Goal: Check status: Check status

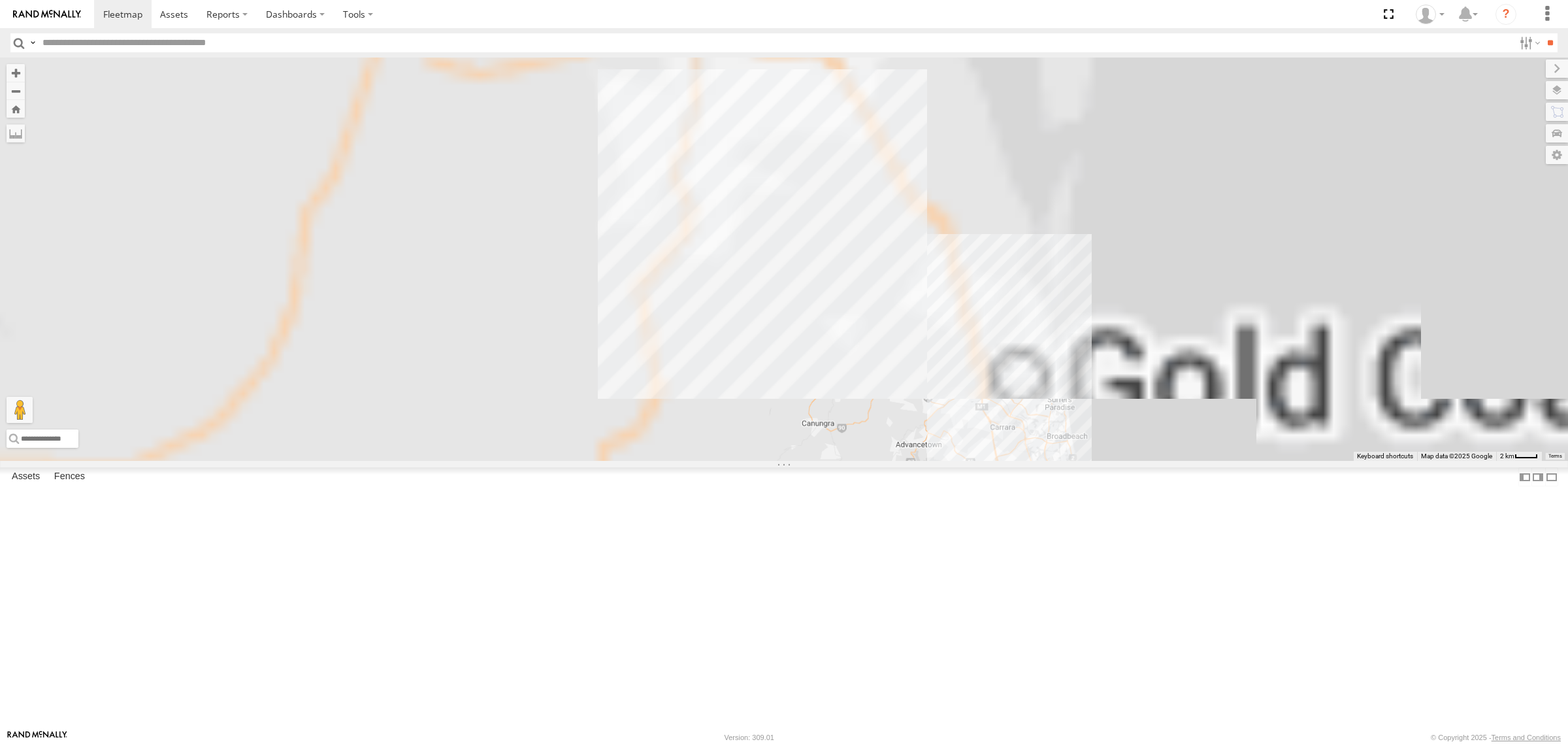
drag, startPoint x: 875, startPoint y: 166, endPoint x: 1128, endPoint y: 508, distance: 425.4
click at [1128, 461] on div at bounding box center [784, 260] width 1568 height 403
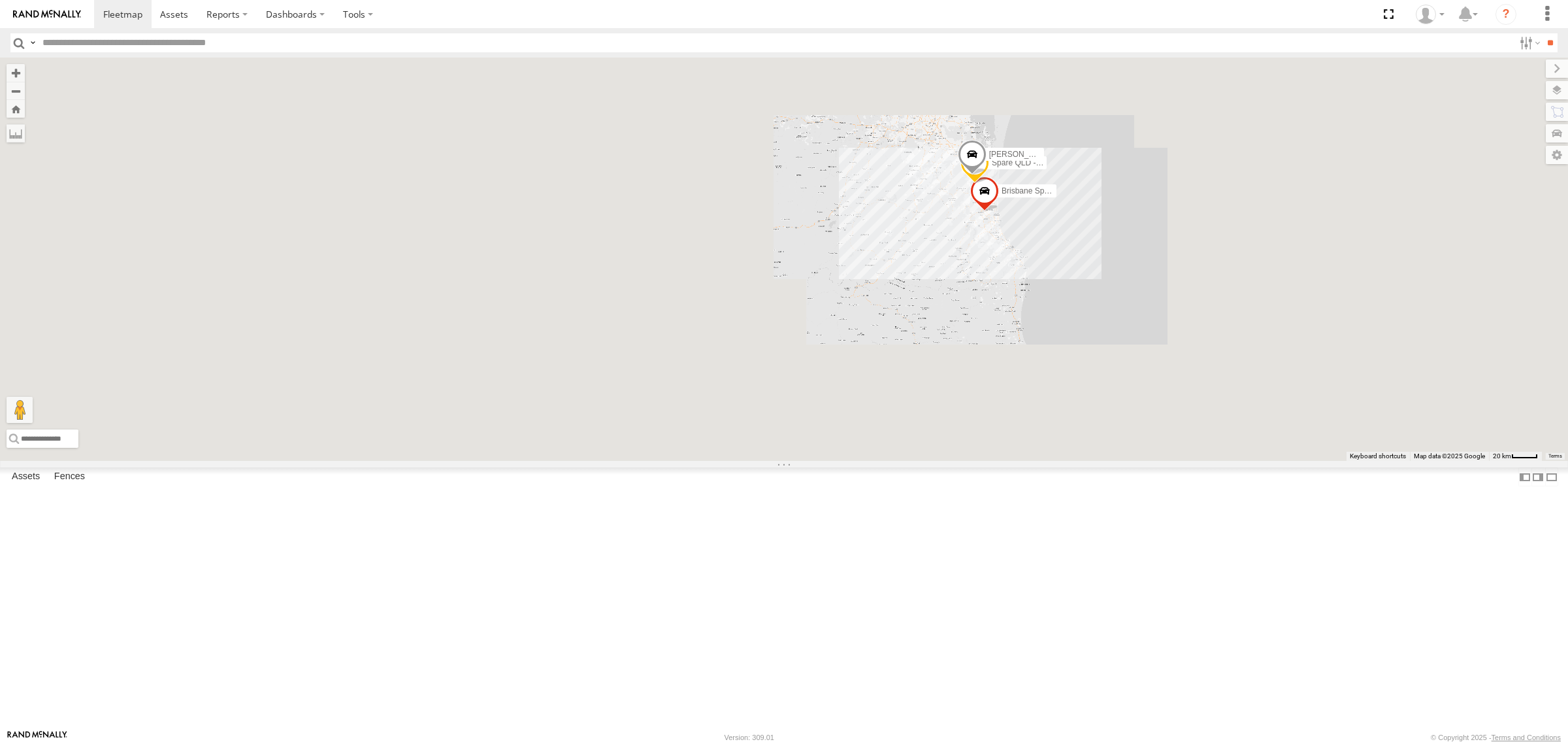
drag, startPoint x: 982, startPoint y: 245, endPoint x: 925, endPoint y: 364, distance: 131.9
click at [925, 364] on div "Brisbane Spare - Ford Transit Spare QLD - Dark [PERSON_NAME] - Yellow" at bounding box center [784, 260] width 1568 height 403
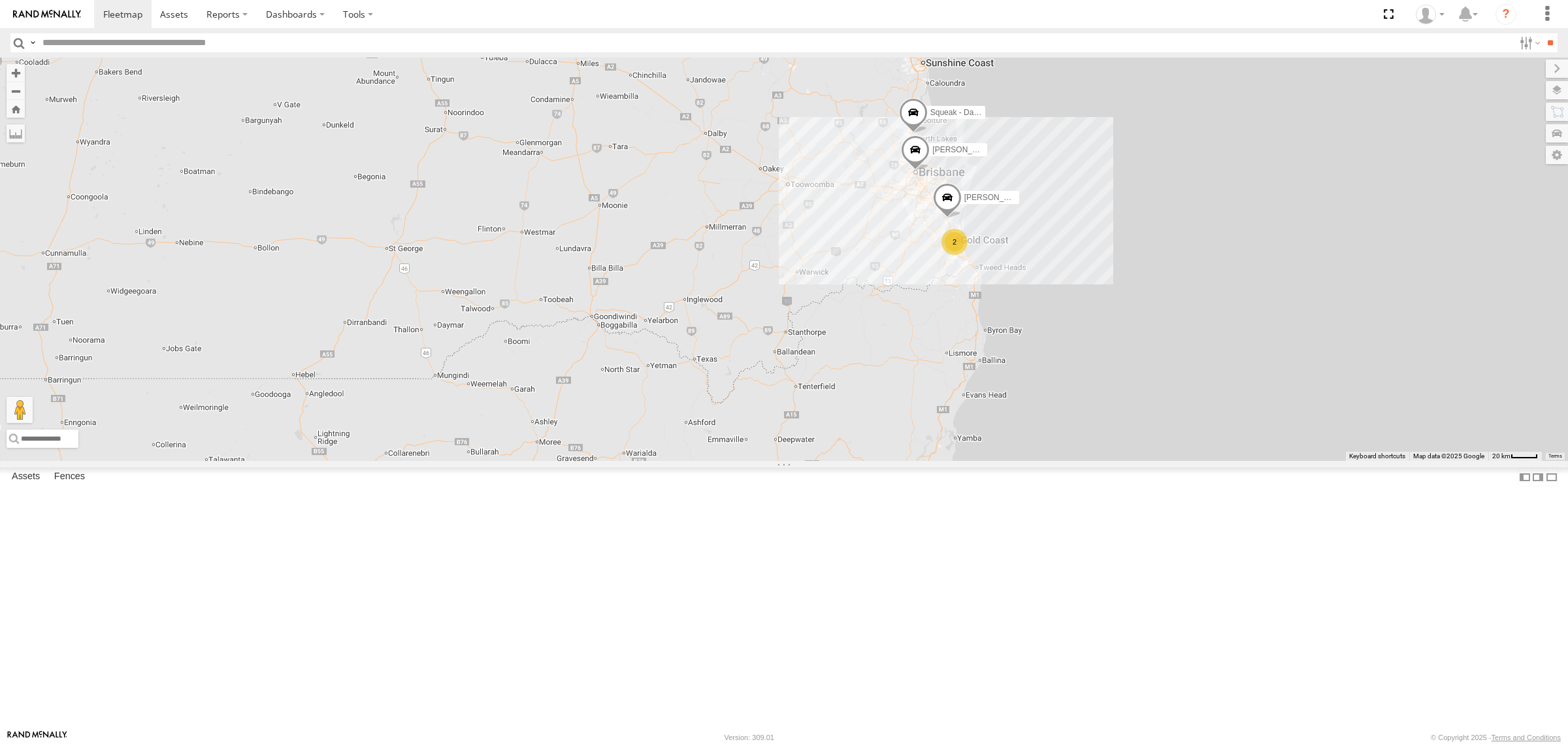
drag, startPoint x: 890, startPoint y: 353, endPoint x: 887, endPoint y: 359, distance: 6.7
click at [887, 359] on div "[PERSON_NAME] - Yellow Squeak - Dark Green [PERSON_NAME] 2" at bounding box center [784, 260] width 1568 height 403
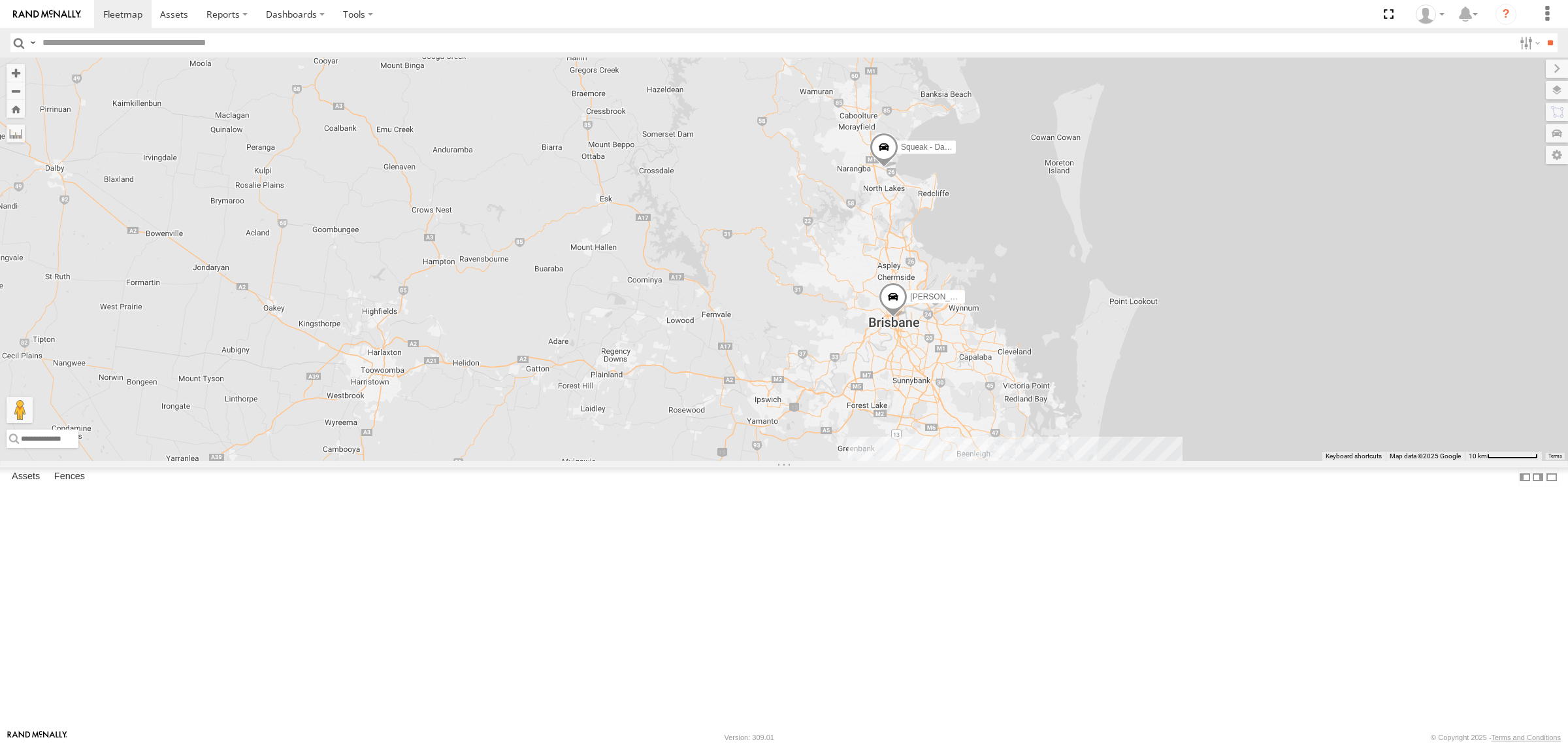
click at [883, 168] on span at bounding box center [884, 150] width 29 height 35
click at [890, 153] on label at bounding box center [888, 148] width 25 height 9
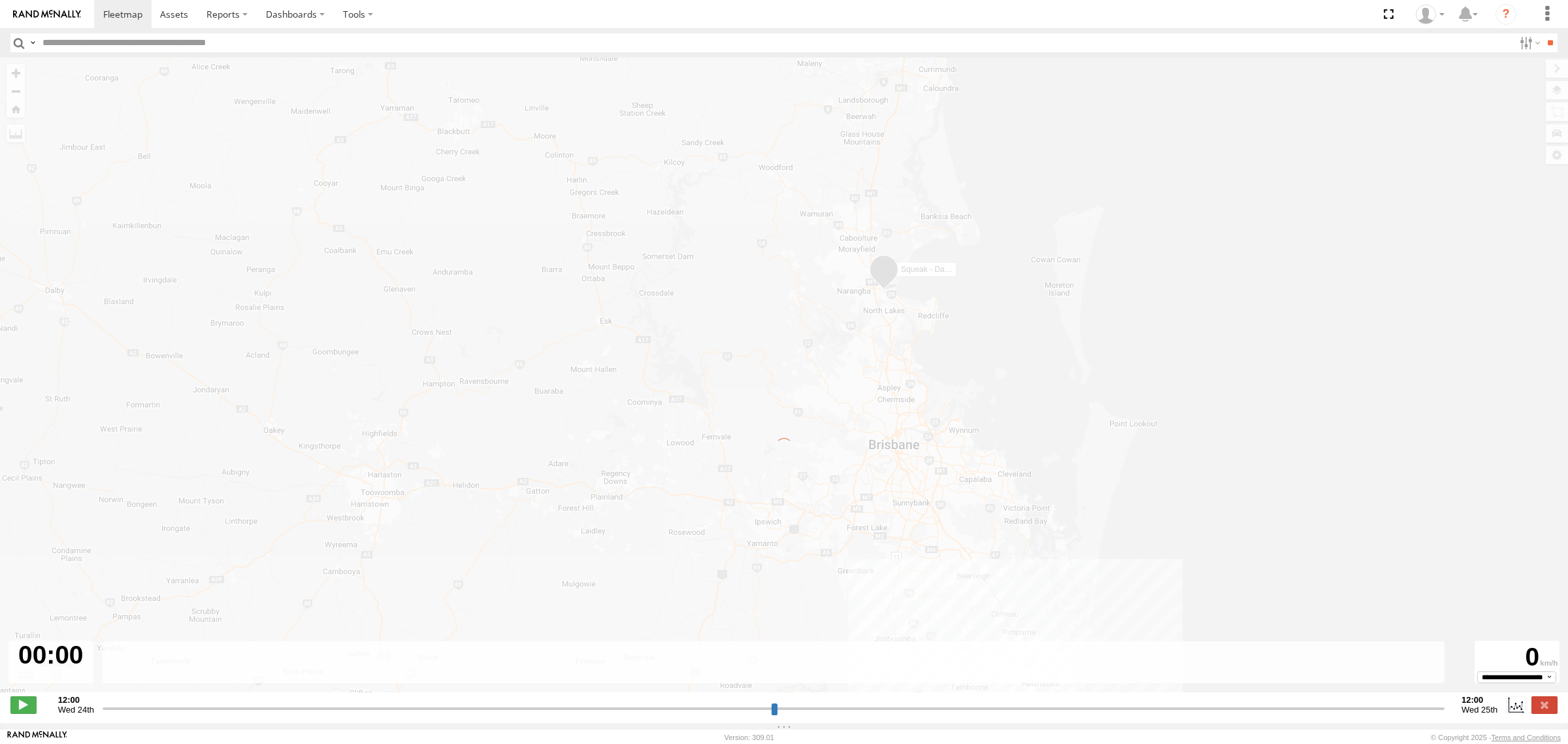
type input "**********"
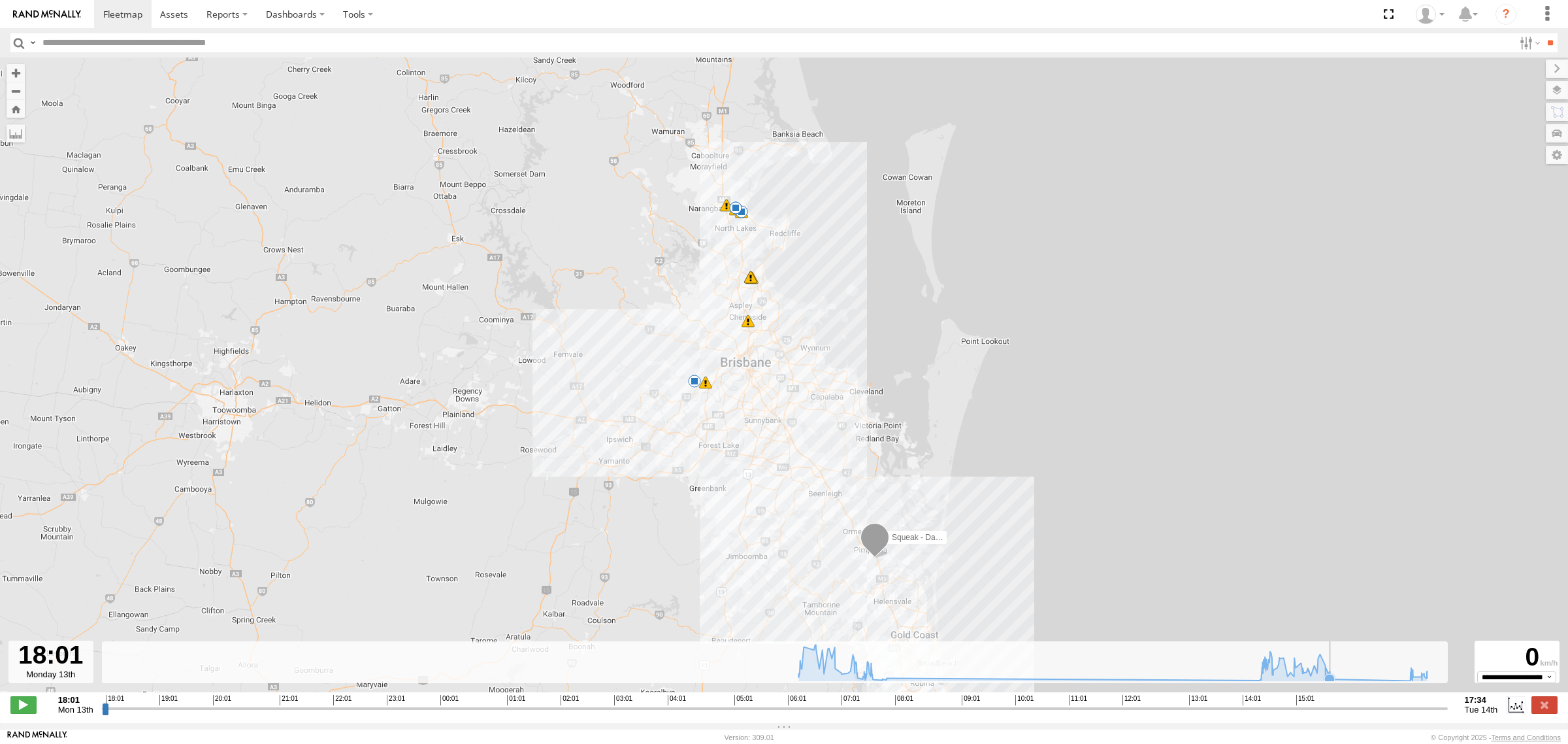
click at [1331, 680] on icon at bounding box center [1113, 662] width 642 height 36
click at [1403, 677] on icon at bounding box center [1113, 662] width 642 height 36
click at [1327, 682] on icon at bounding box center [1329, 679] width 10 height 10
click at [1403, 685] on icon at bounding box center [1410, 680] width 13 height 13
click at [1339, 680] on icon at bounding box center [1113, 662] width 642 height 36
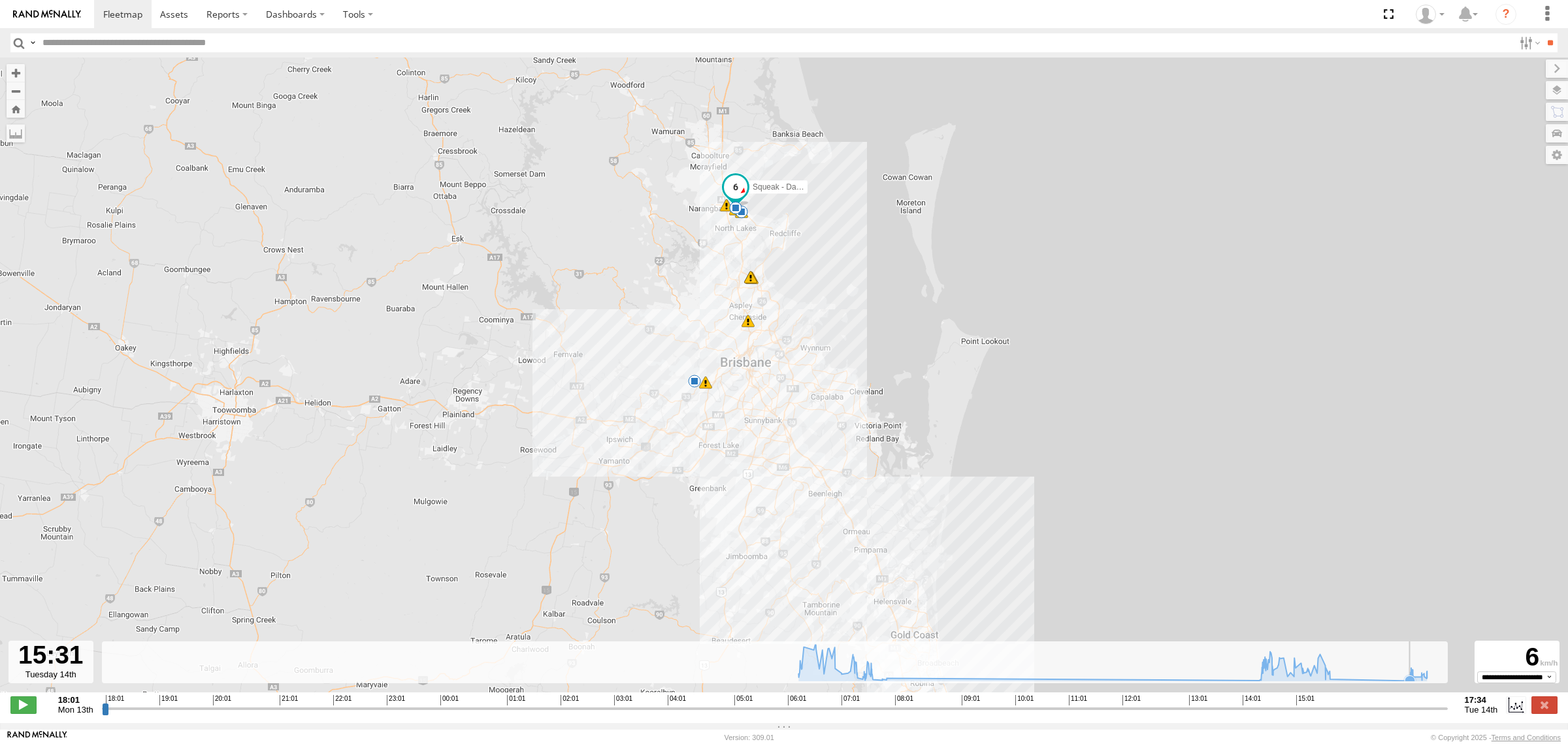
click at [1403, 685] on icon at bounding box center [1410, 680] width 13 height 13
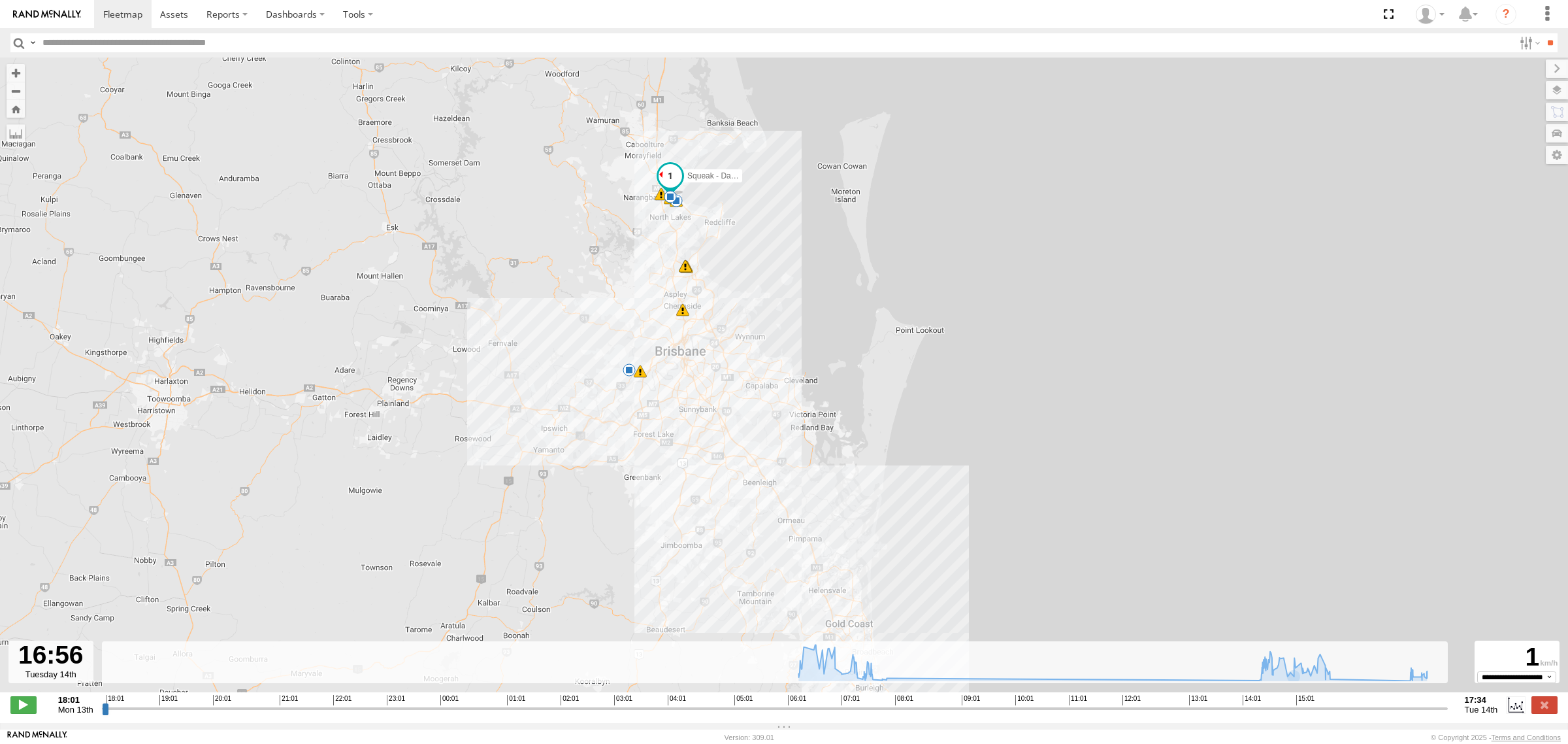
drag, startPoint x: 814, startPoint y: 371, endPoint x: 746, endPoint y: 359, distance: 69.1
click at [746, 359] on div "Squeak - Dark Green 5 07:55 Tue 14:49 Tue 15:08 Tue 15:09 Tue 15:09 Tue 15:29 T…" at bounding box center [784, 382] width 1568 height 649
drag, startPoint x: 808, startPoint y: 316, endPoint x: 812, endPoint y: 330, distance: 14.6
click at [812, 330] on div "Squeak - Dark Green 5 07:55 Tue 14:49 Tue 15:08 Tue 15:09 Tue 15:09 Tue 15:29 T…" at bounding box center [784, 382] width 1568 height 649
